Goal: Information Seeking & Learning: Learn about a topic

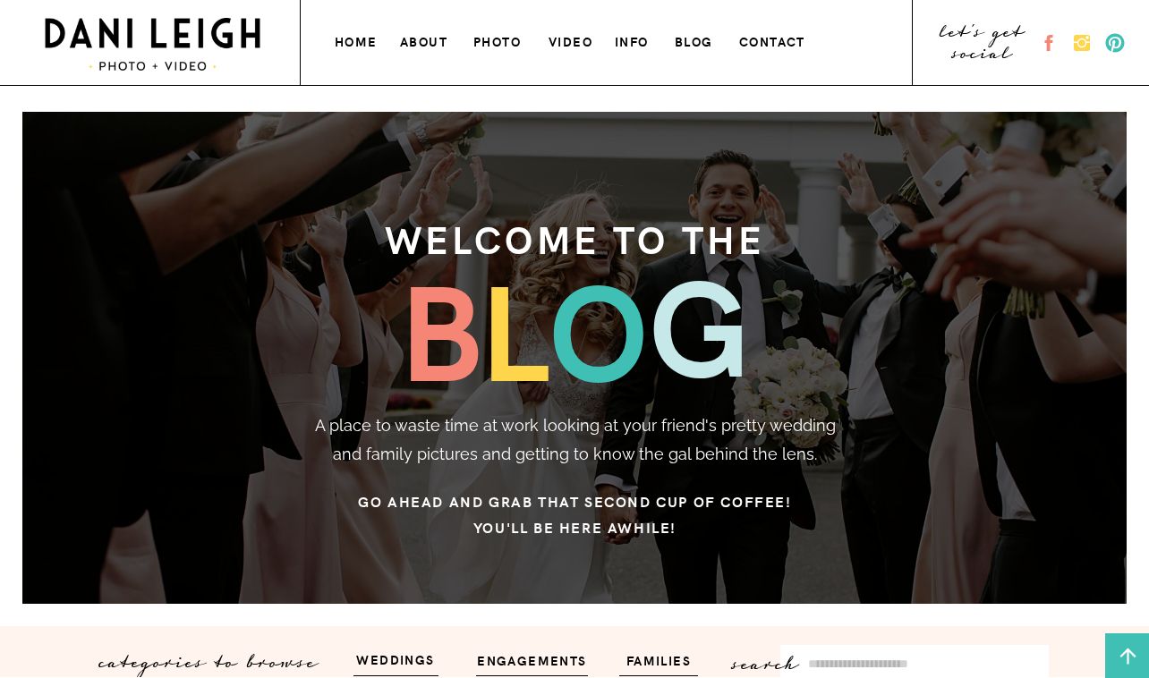
click at [498, 49] on h3 "photo" at bounding box center [498, 39] width 50 height 19
click at [497, 41] on h3 "photo" at bounding box center [498, 39] width 50 height 19
click at [761, 46] on h3 "contact" at bounding box center [774, 39] width 71 height 19
click at [624, 41] on h3 "info" at bounding box center [634, 39] width 38 height 19
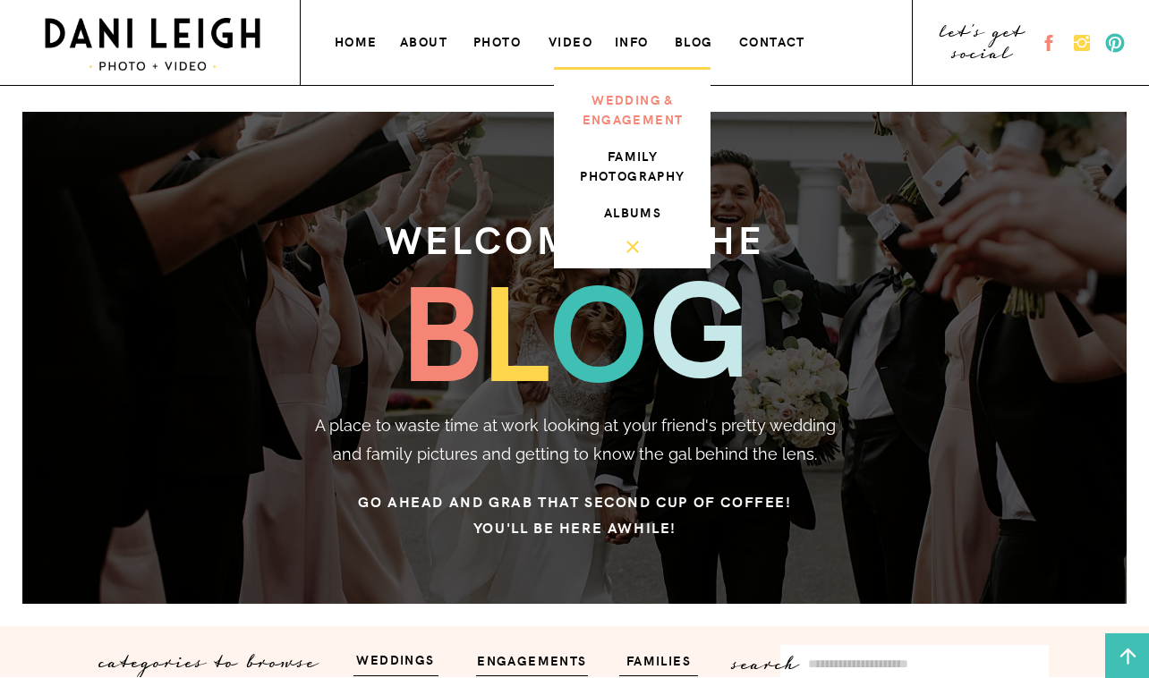
click at [625, 99] on h3 "wedding & engagement" at bounding box center [633, 107] width 120 height 36
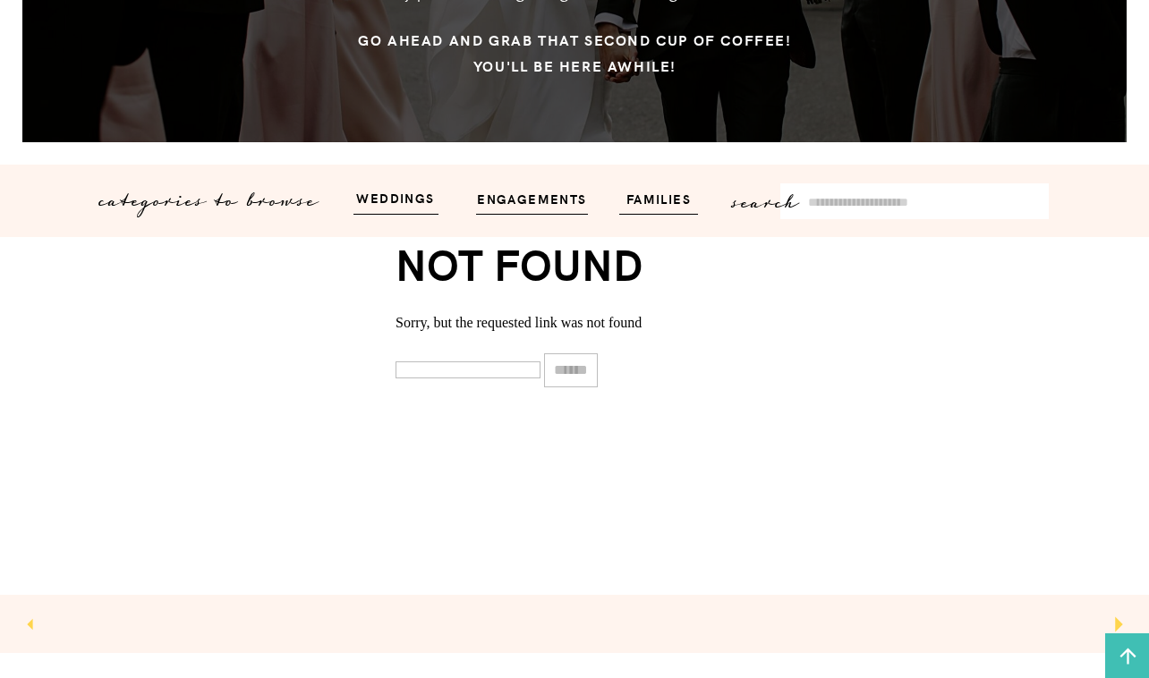
scroll to position [471, 0]
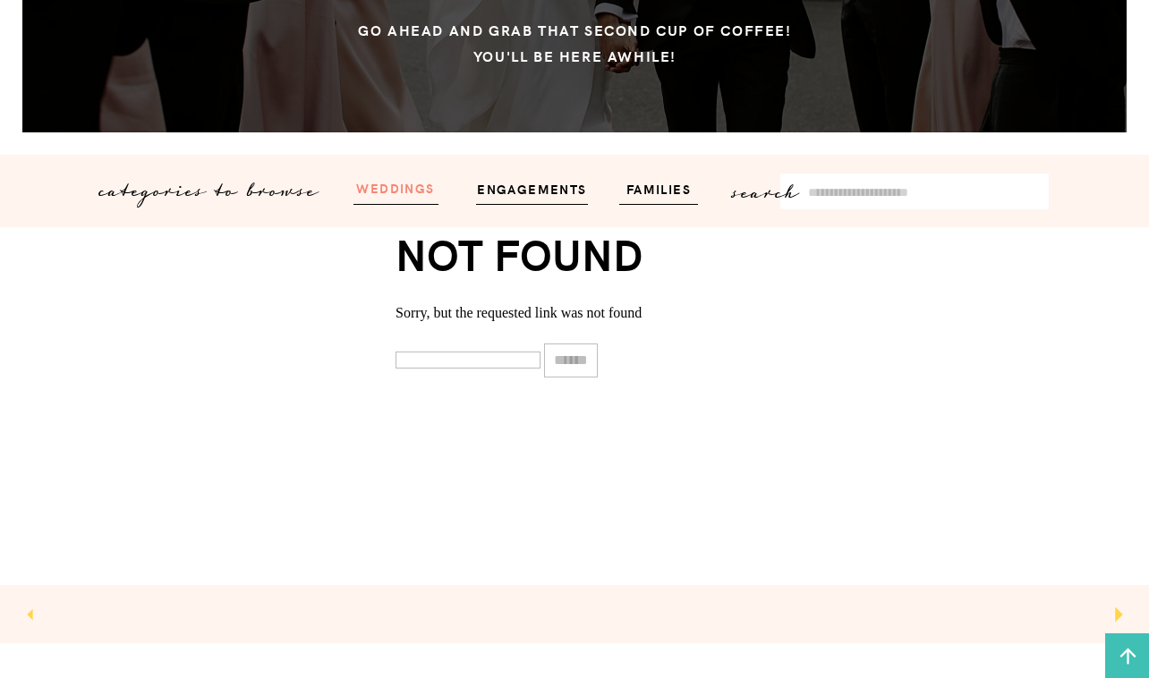
click at [414, 189] on h3 "weddings" at bounding box center [395, 187] width 107 height 21
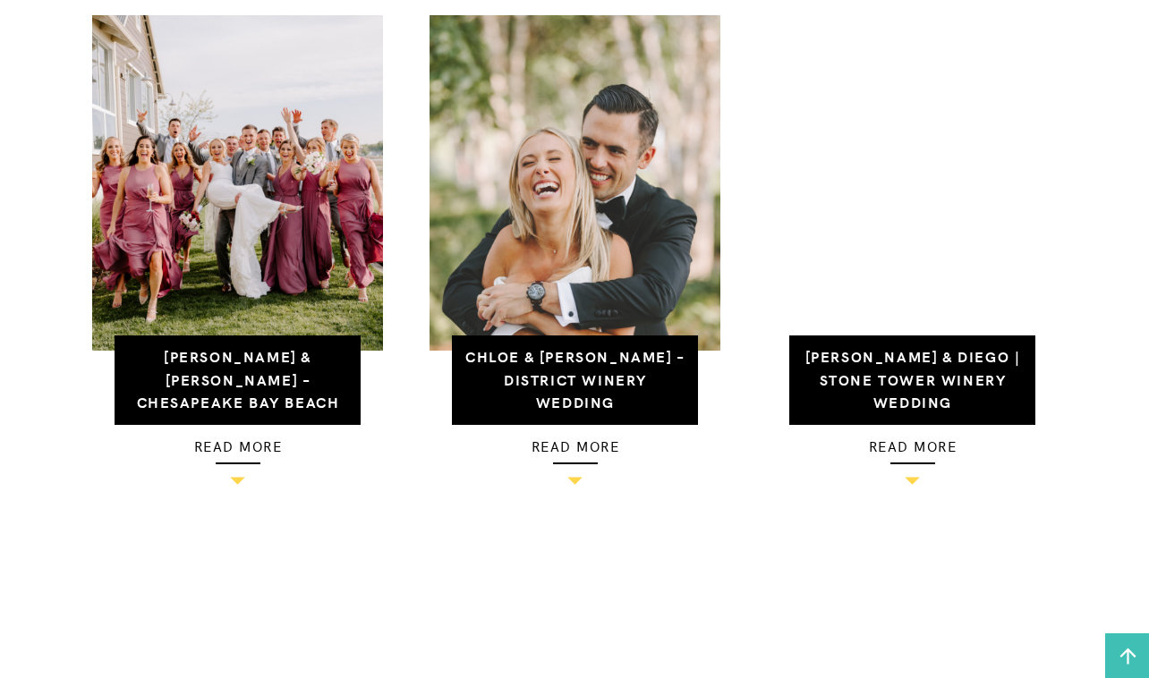
scroll to position [1250, 0]
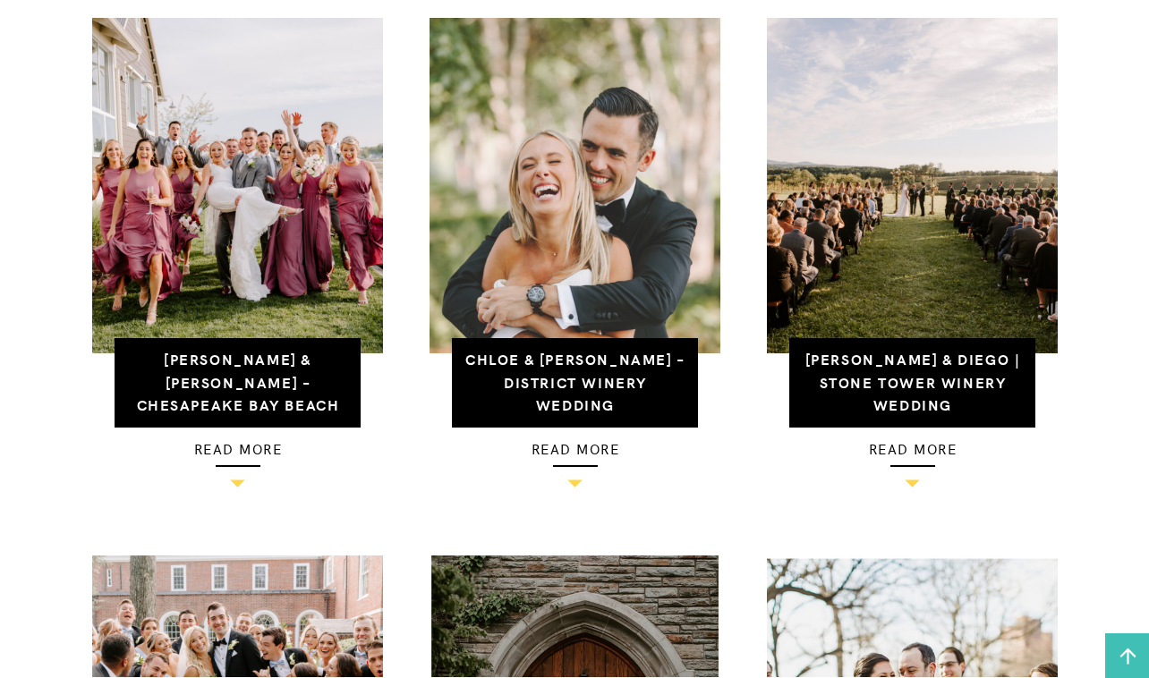
click at [556, 236] on img at bounding box center [574, 185] width 291 height 335
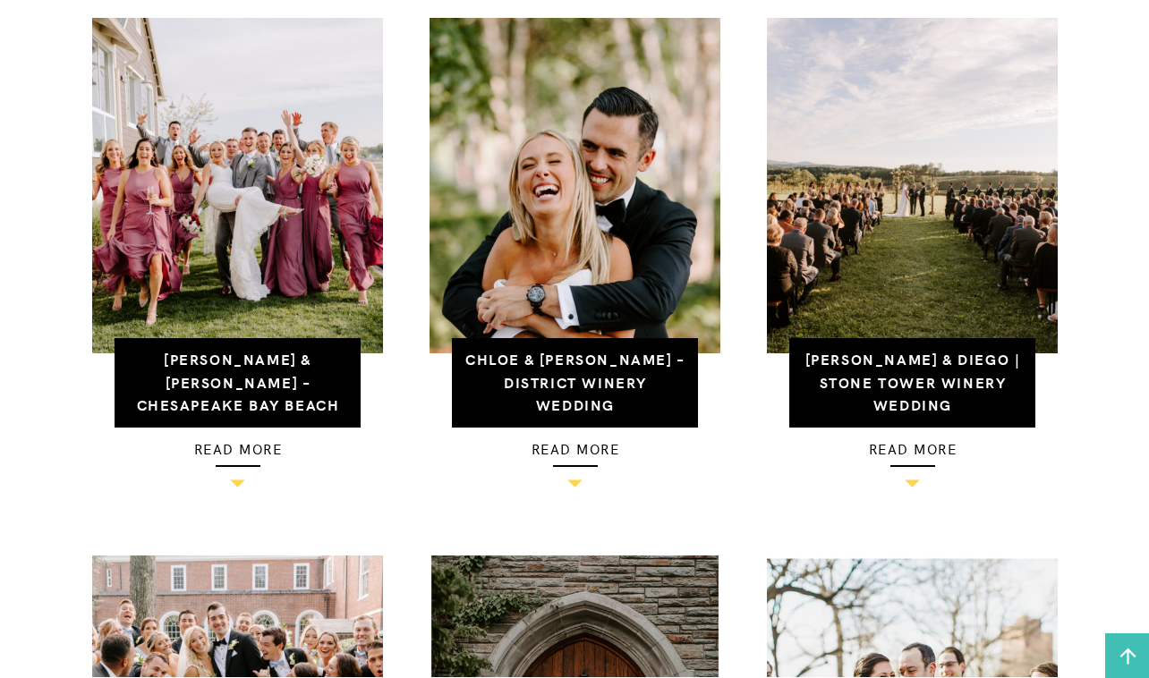
click at [575, 445] on h3 "read more" at bounding box center [575, 449] width 245 height 24
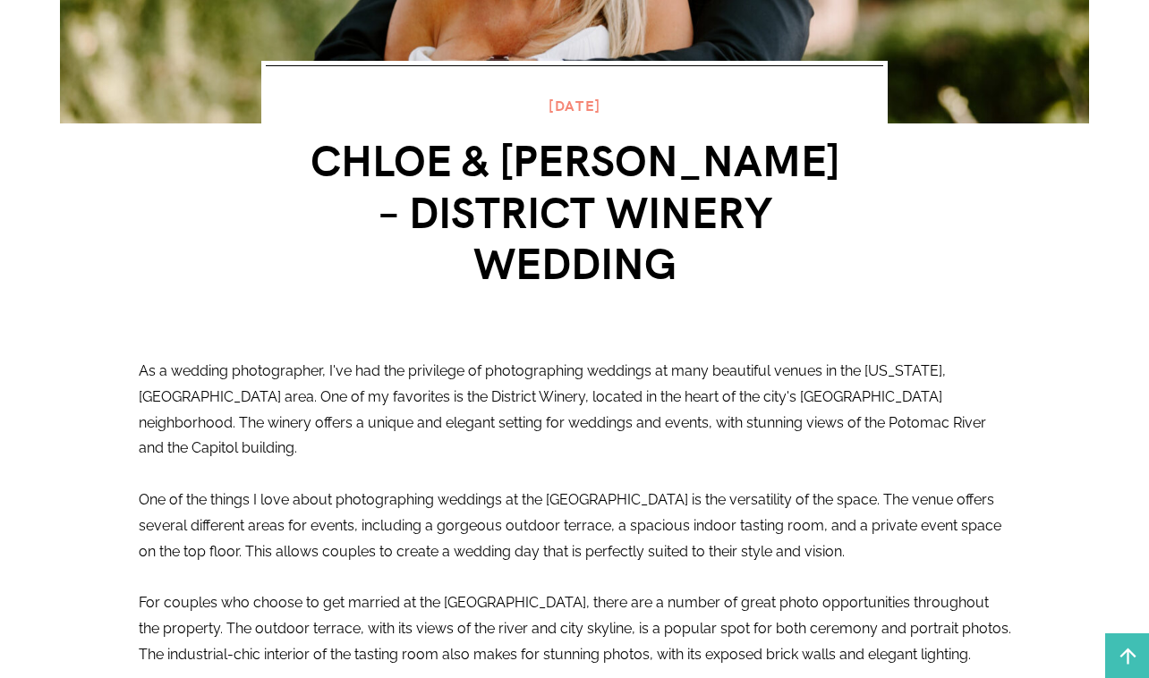
scroll to position [522, 0]
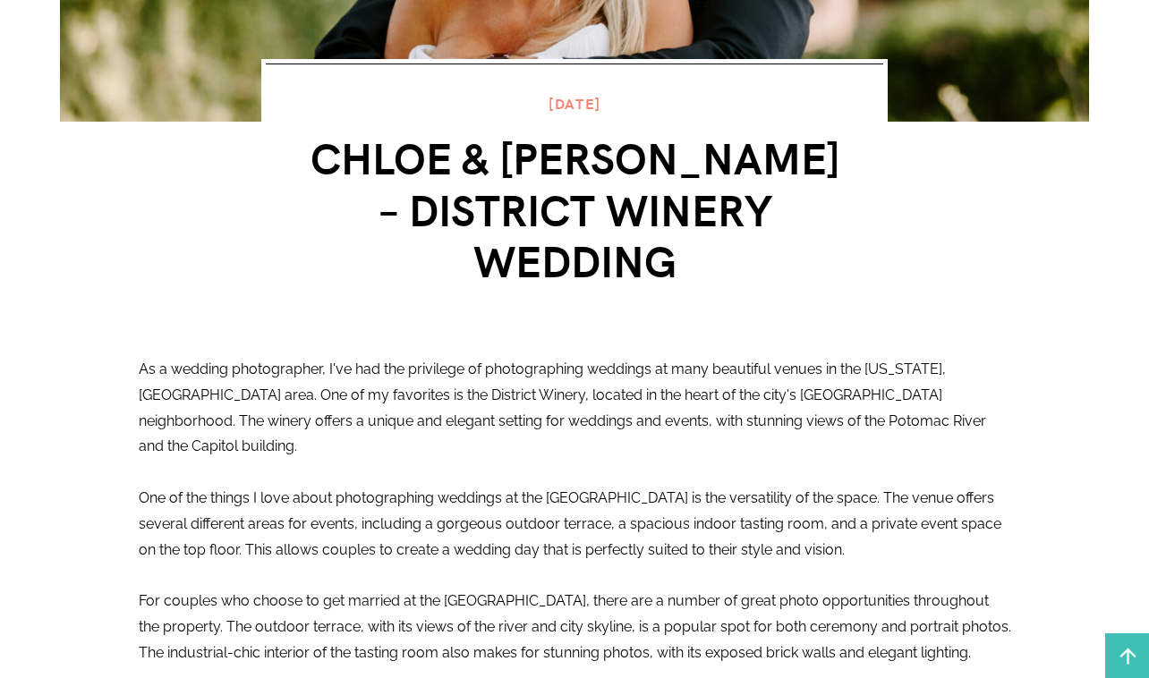
click at [251, 426] on p "As a wedding photographer, I've had the privilege of photographing weddings at …" at bounding box center [575, 614] width 872 height 515
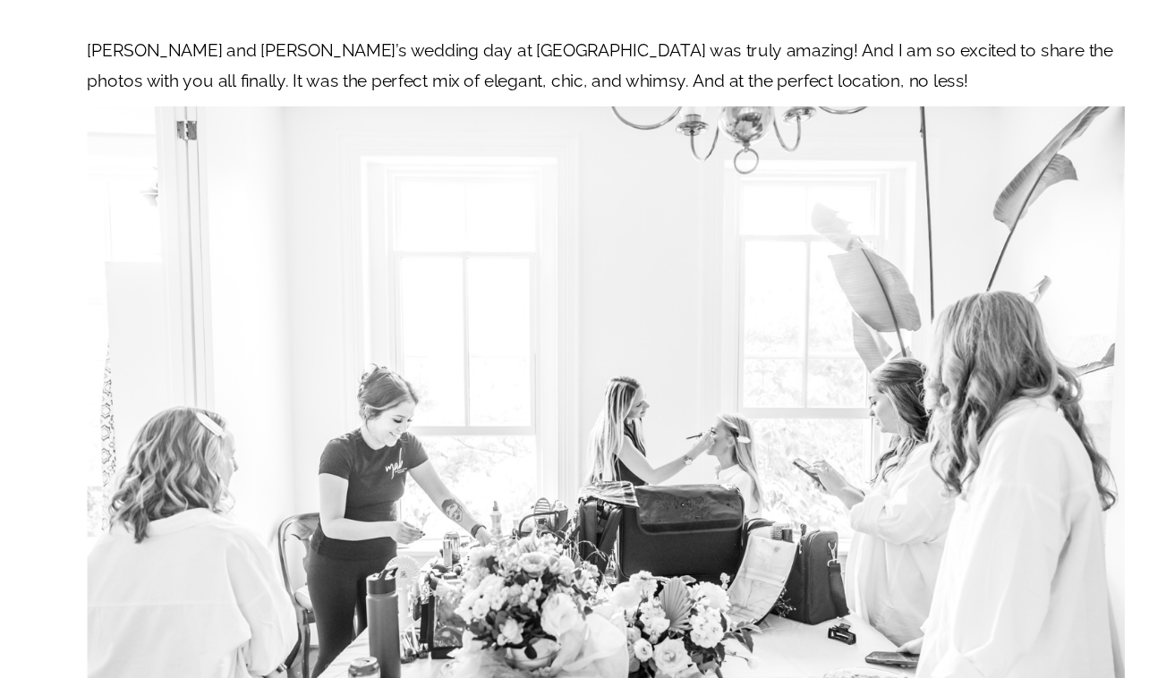
scroll to position [1055, 0]
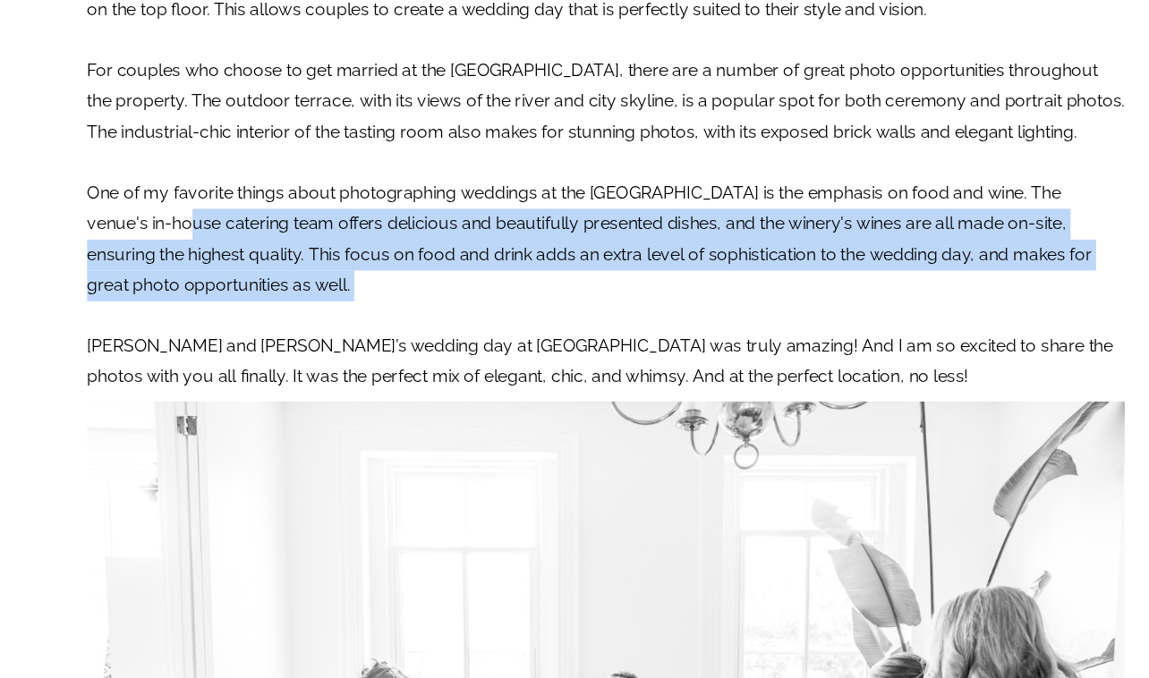
drag, startPoint x: 375, startPoint y: 248, endPoint x: 168, endPoint y: 164, distance: 223.1
click at [168, 164] on p "As a wedding photographer, I've had the privilege of photographing weddings at …" at bounding box center [575, 82] width 872 height 515
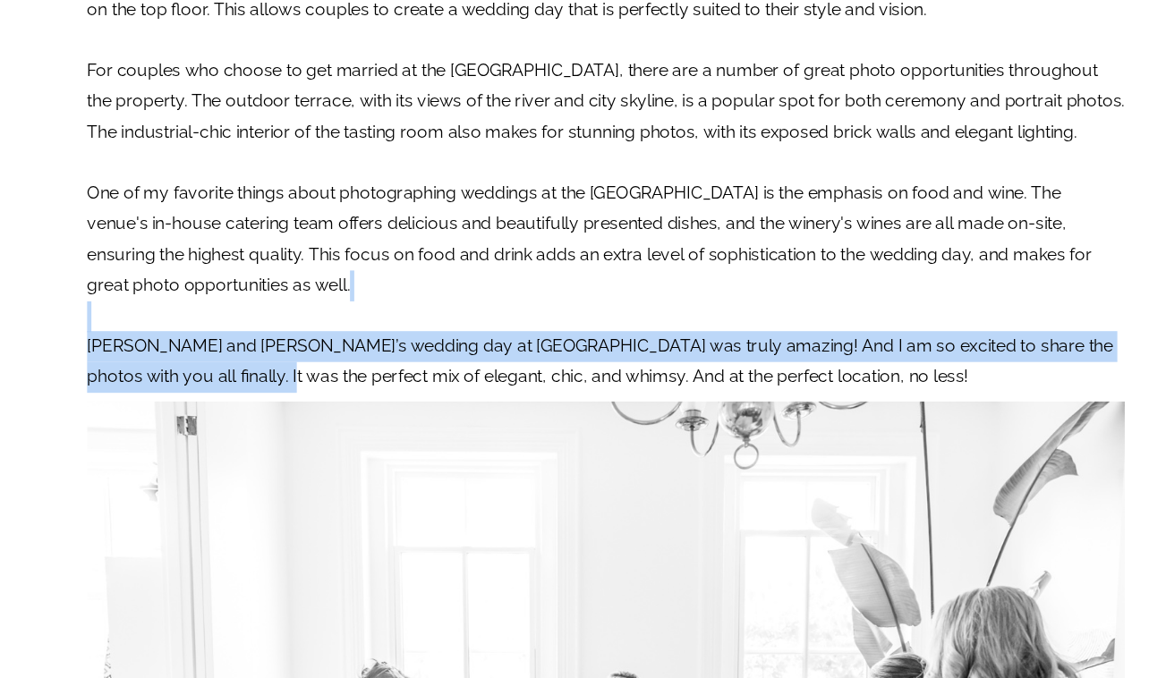
drag, startPoint x: 228, startPoint y: 299, endPoint x: 199, endPoint y: 254, distance: 53.6
click at [199, 254] on p "As a wedding photographer, I've had the privilege of photographing weddings at …" at bounding box center [575, 82] width 872 height 515
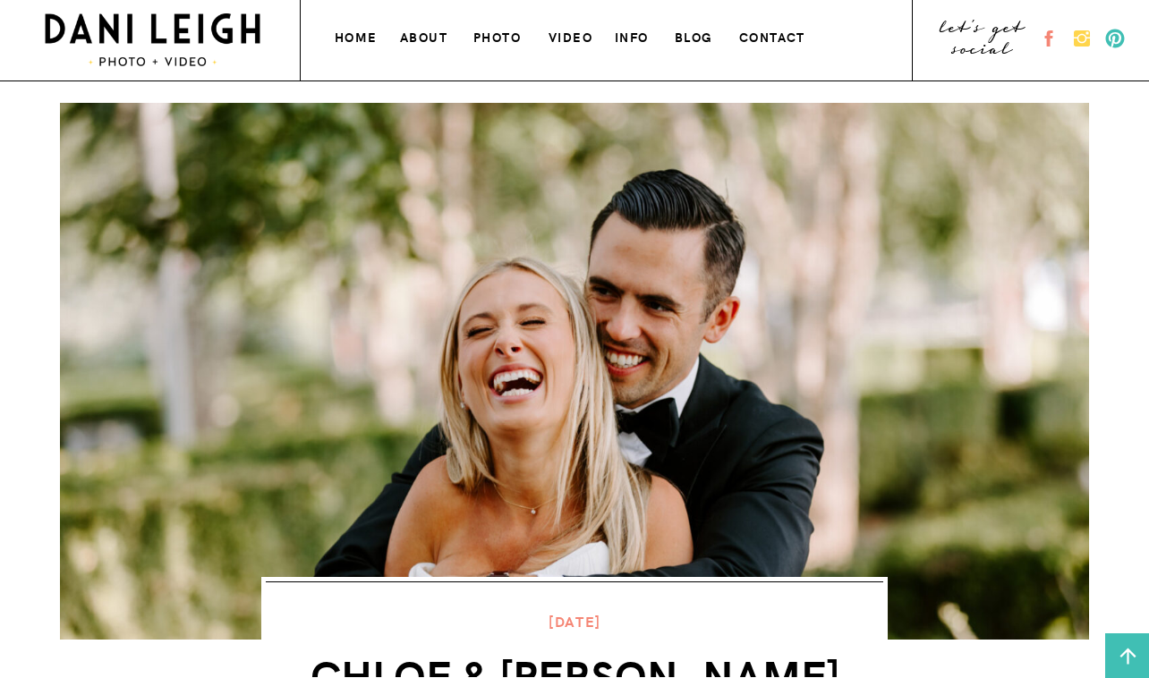
scroll to position [0, 0]
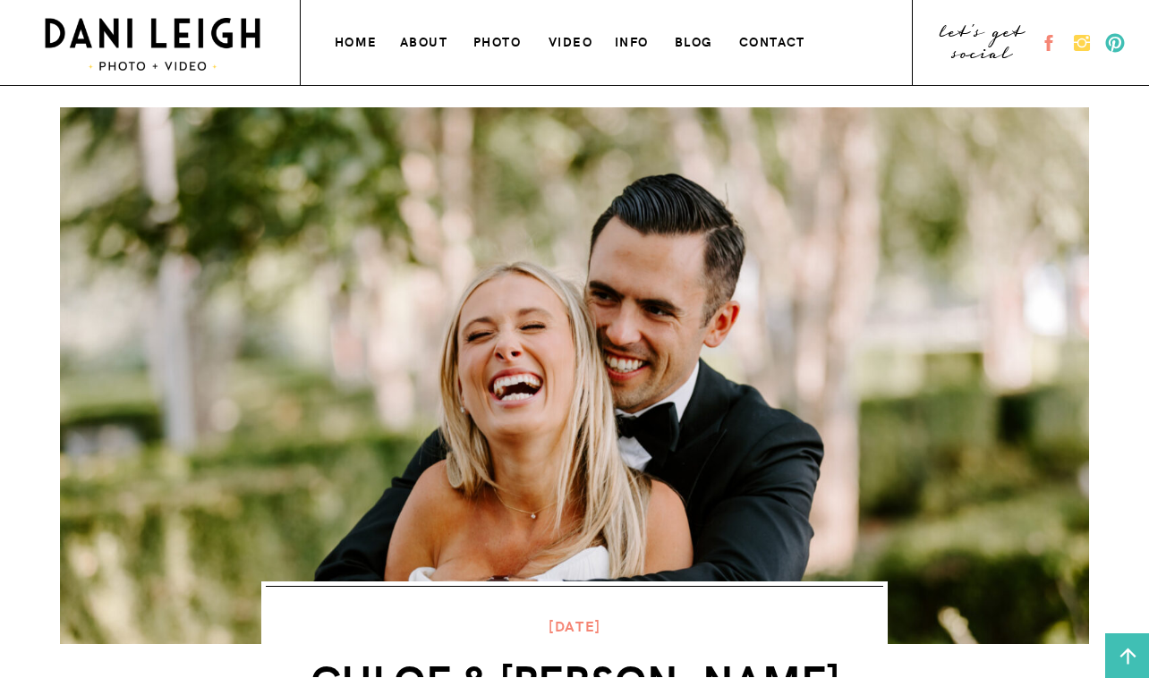
click at [771, 40] on h3 "contact" at bounding box center [774, 39] width 71 height 19
